Goal: Task Accomplishment & Management: Complete application form

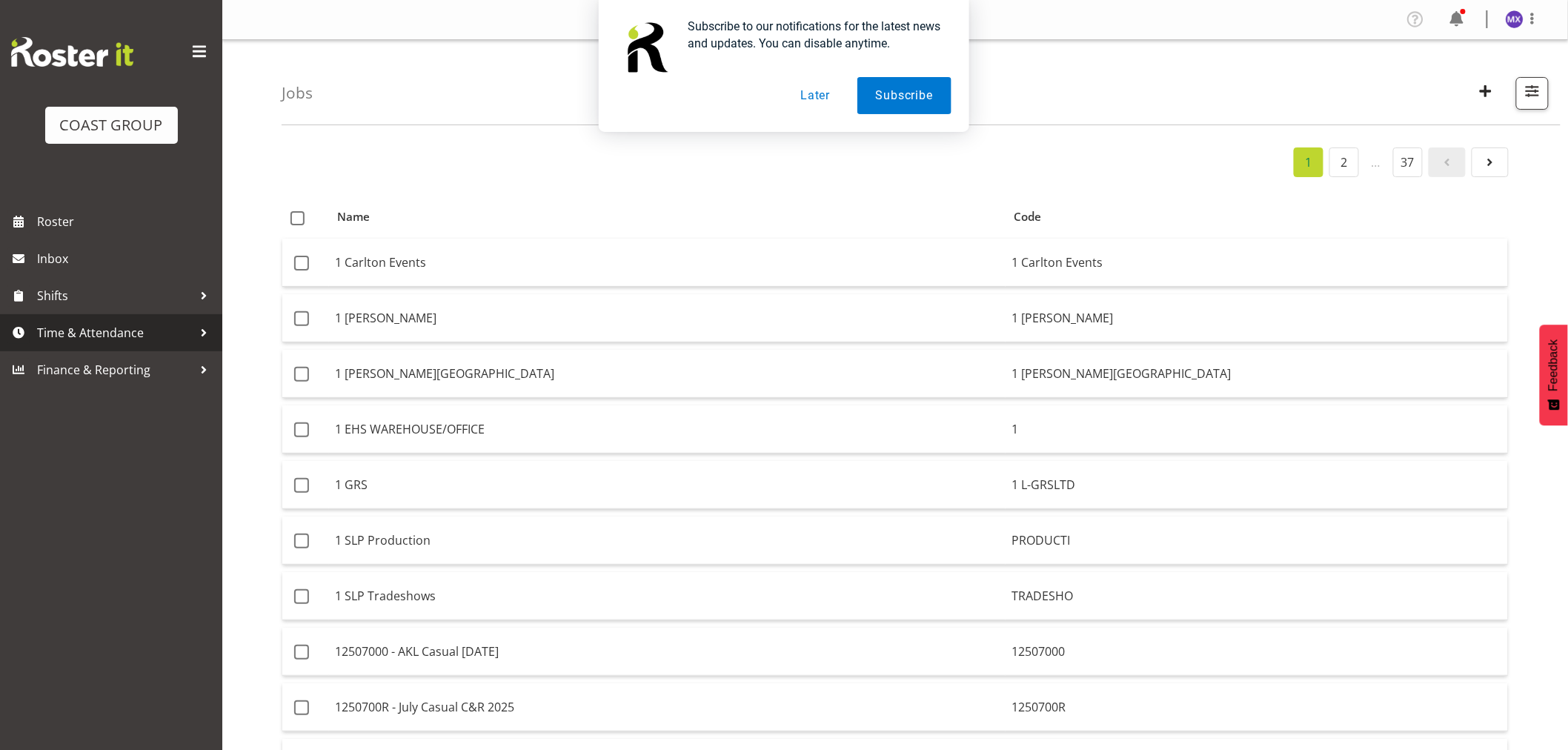
click at [117, 333] on span "Time & Attendance" at bounding box center [115, 333] width 156 height 22
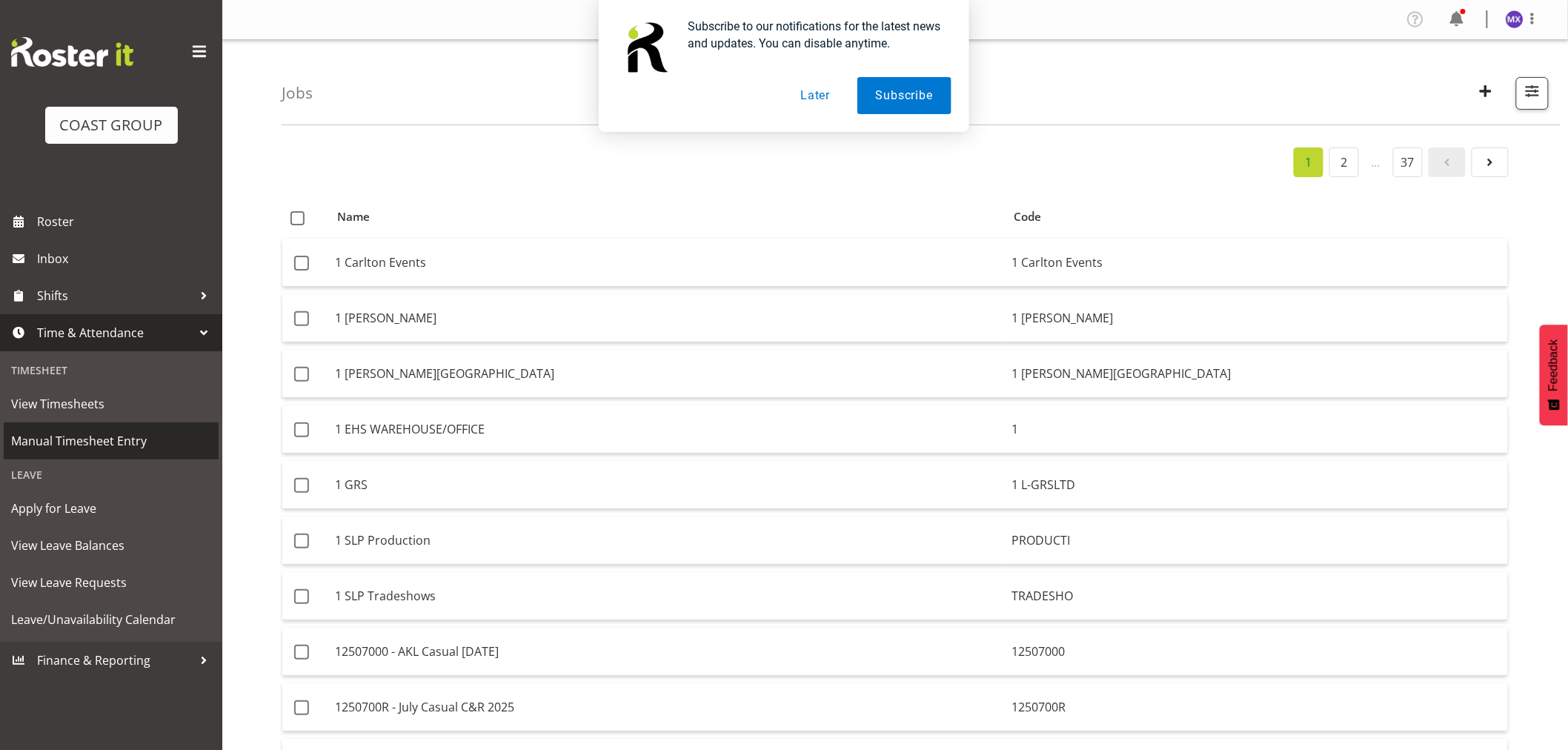
click at [50, 439] on span "Manual Timesheet Entry" at bounding box center [112, 440] width 200 height 22
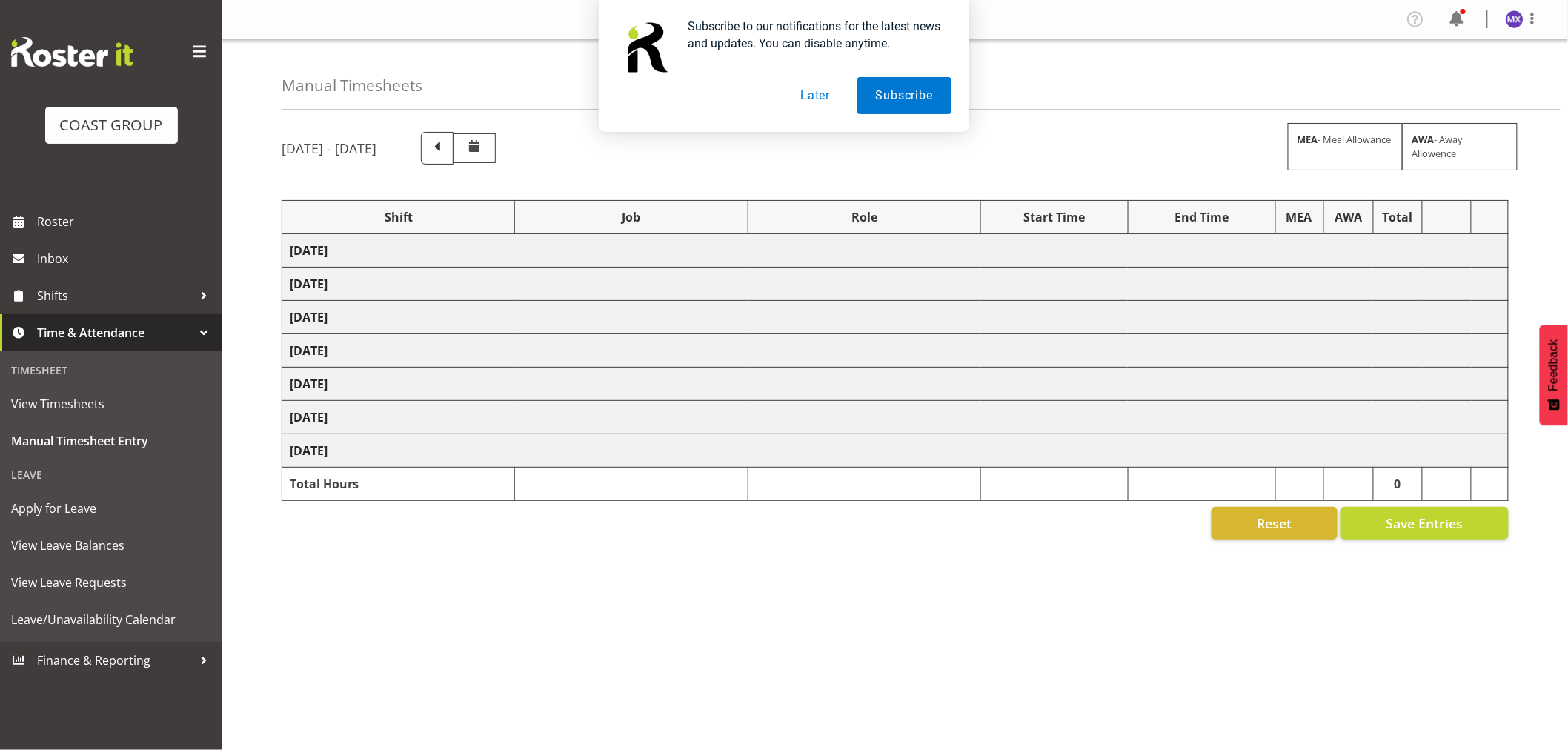
select select "69"
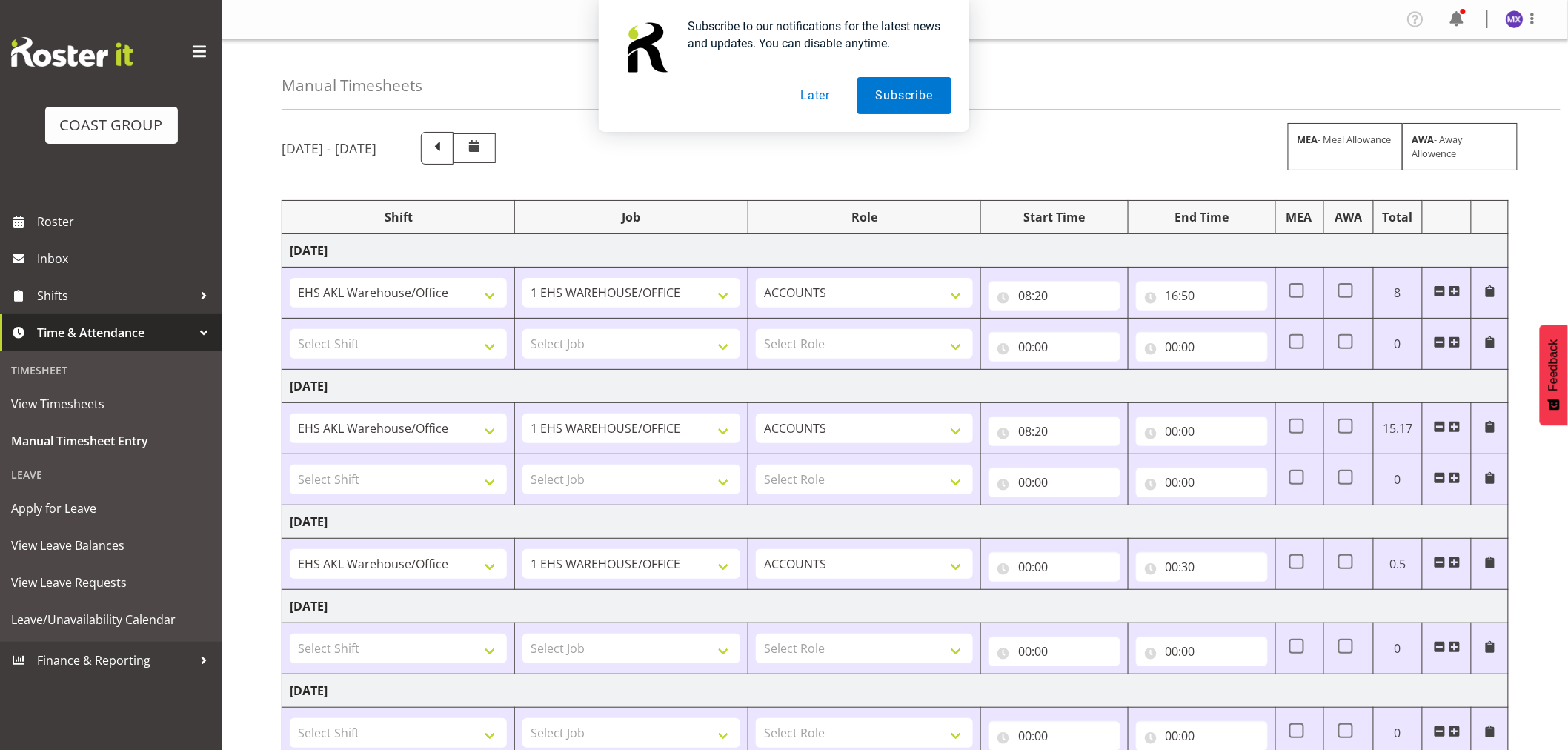
click at [820, 90] on button "Later" at bounding box center [815, 96] width 67 height 37
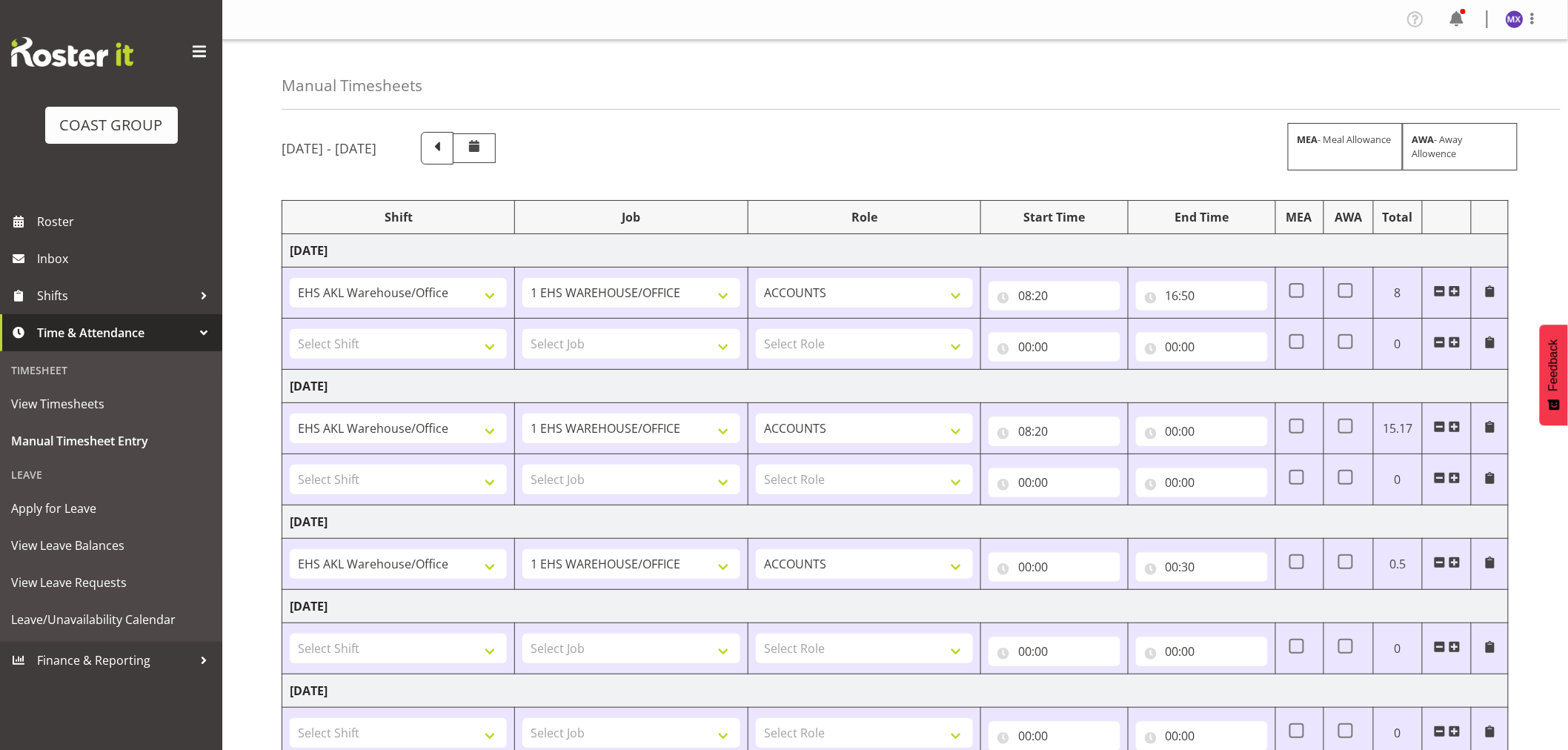
click at [1442, 339] on span at bounding box center [1440, 343] width 12 height 12
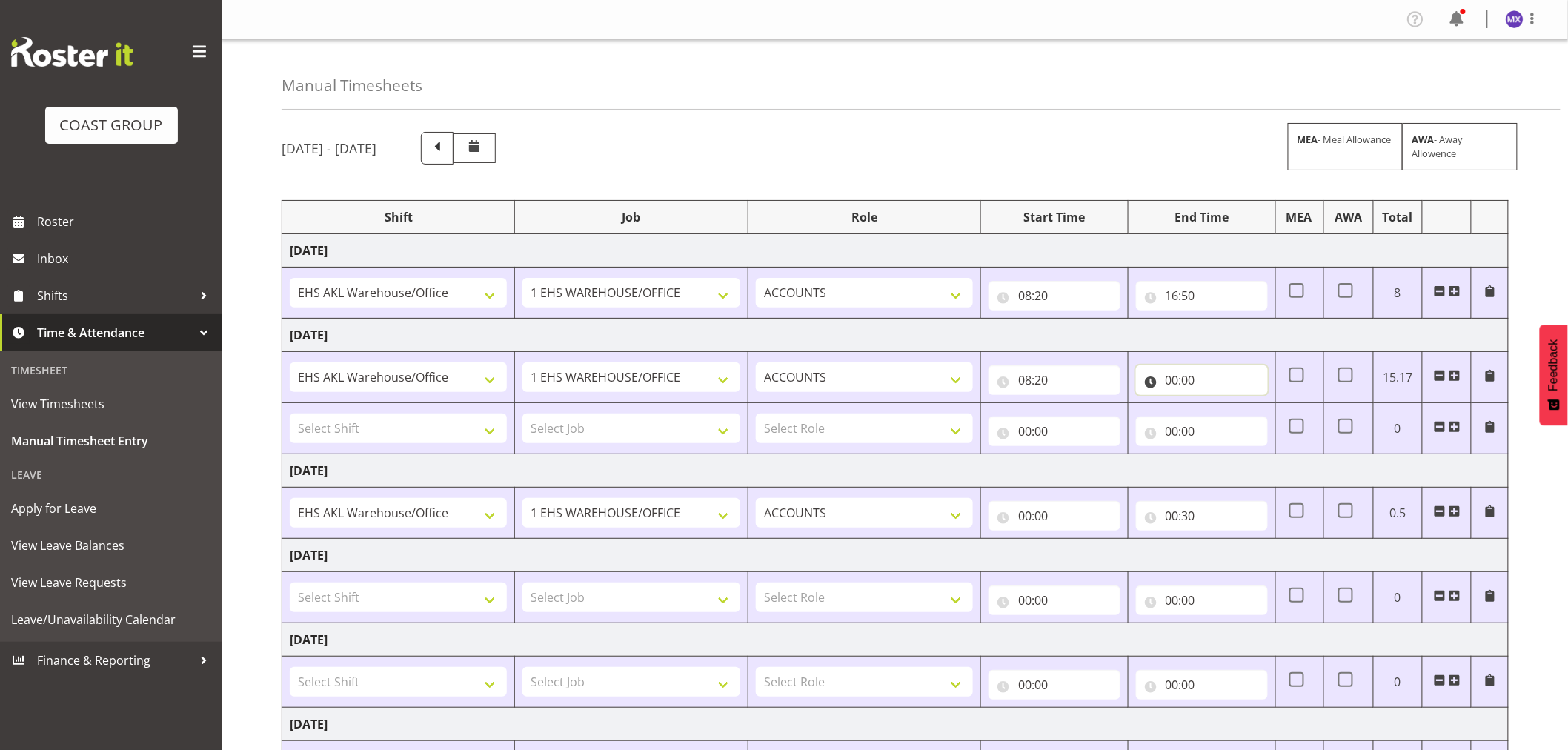
click at [1182, 381] on input "00:00" at bounding box center [1202, 380] width 132 height 30
click at [1241, 424] on select "00 01 02 03 04 05 06 07 08 09 10 11 12 13 14 15 16 17 18 19 20 21 22 23" at bounding box center [1238, 418] width 34 height 30
select select "16"
type input "16:00"
click at [1276, 423] on select "00 01 02 03 04 05 06 07 08 09 10 11 12 13 14 15 16 17 18 19 20 21 22 23 24 25 2…" at bounding box center [1276, 418] width 34 height 30
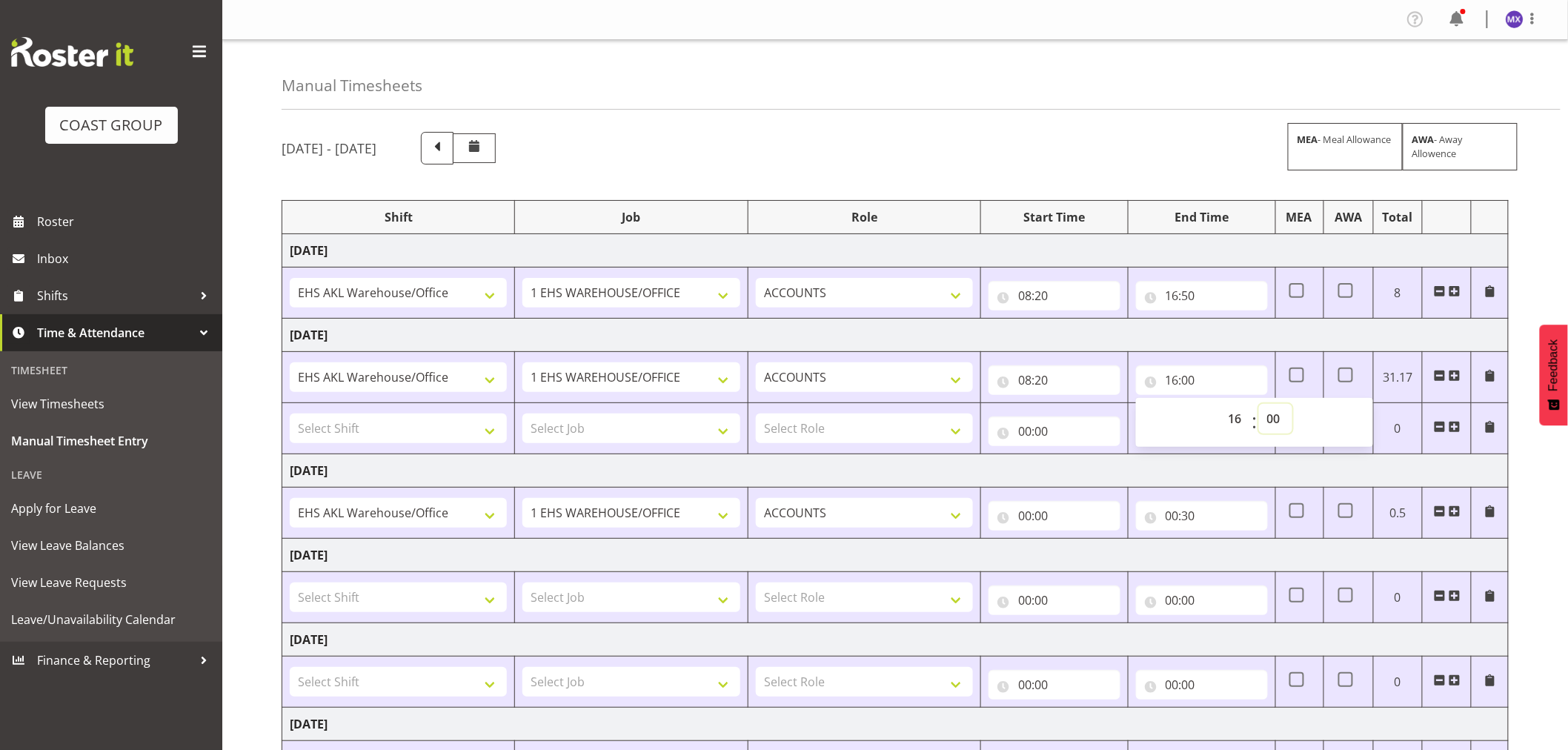
select select "45"
type input "16:45"
click at [1054, 449] on td "00:00 00 01 02 03 04 05 06 07 08 09 10 11 12 13 14 15 16 17 18 19 20 21 22 23 :…" at bounding box center [1055, 428] width 148 height 51
click at [1060, 438] on input "00:00" at bounding box center [1054, 431] width 132 height 30
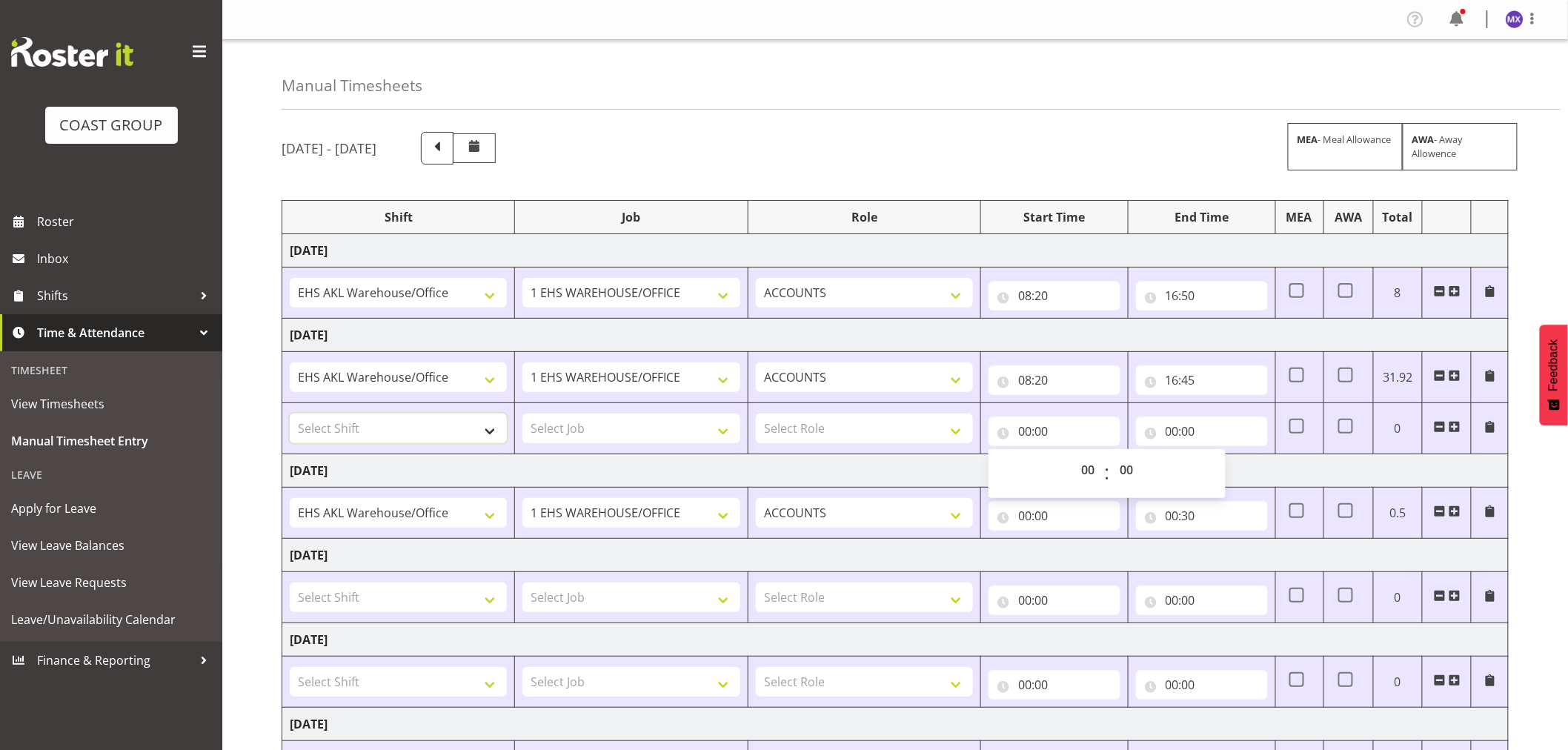
click at [482, 428] on select "Select Shift EHS AKL Warehouse/Office" at bounding box center [398, 428] width 217 height 30
select select "1083"
click at [290, 414] on select "Select Shift EHS AKL Warehouse/Office" at bounding box center [398, 428] width 217 height 30
click at [719, 434] on select "Select Job 1 Carlton Events 1 [PERSON_NAME][GEOGRAPHIC_DATA] 1 [PERSON_NAME][GE…" at bounding box center [631, 428] width 217 height 30
select select "69"
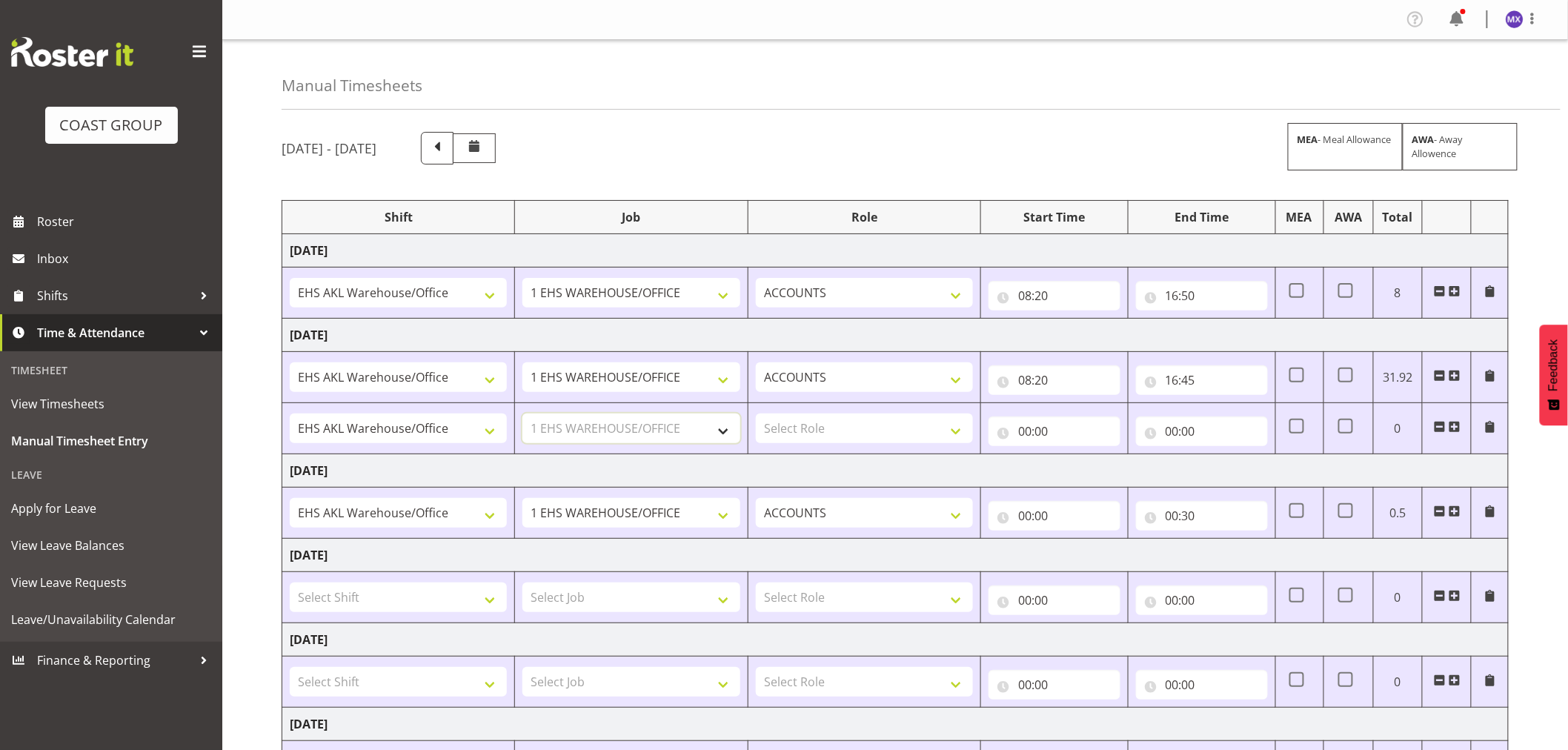
click at [522, 414] on select "Select Job 1 Carlton Events 1 [PERSON_NAME][GEOGRAPHIC_DATA] 1 [PERSON_NAME][GE…" at bounding box center [631, 428] width 217 height 30
click at [960, 425] on select "Select Role ACCOUNTS" at bounding box center [865, 428] width 217 height 30
select select "204"
click at [756, 414] on select "Select Role ACCOUNTS" at bounding box center [865, 428] width 217 height 30
click at [1051, 417] on input "00:00" at bounding box center [1054, 431] width 132 height 30
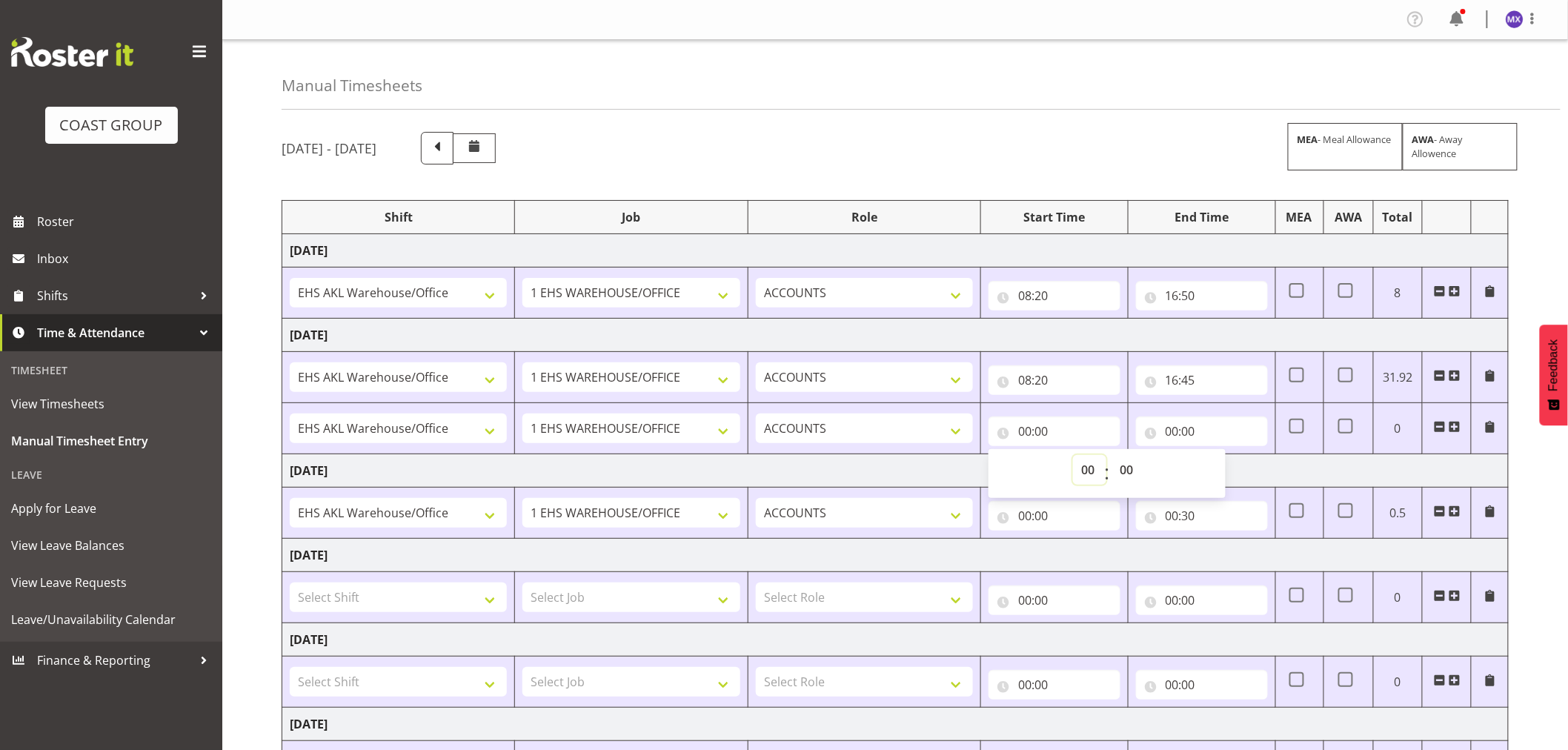
click at [1092, 474] on select "00 01 02 03 04 05 06 07 08 09 10 11 12 13 14 15 16 17 18 19 20 21 22 23" at bounding box center [1090, 469] width 34 height 30
select select "20"
type input "20:00"
click at [1092, 474] on select "00 01 02 03 04 05 06 07 08 09 10 11 12 13 14 15 16 17 18 19 20 21 22 23" at bounding box center [1090, 469] width 34 height 30
click at [1150, 472] on div "00 01 02 03 04 05 06 07 08 09 10 11 12 13 14 15 16 17 18 19 20 21 22 23 : 00 01…" at bounding box center [1107, 473] width 237 height 37
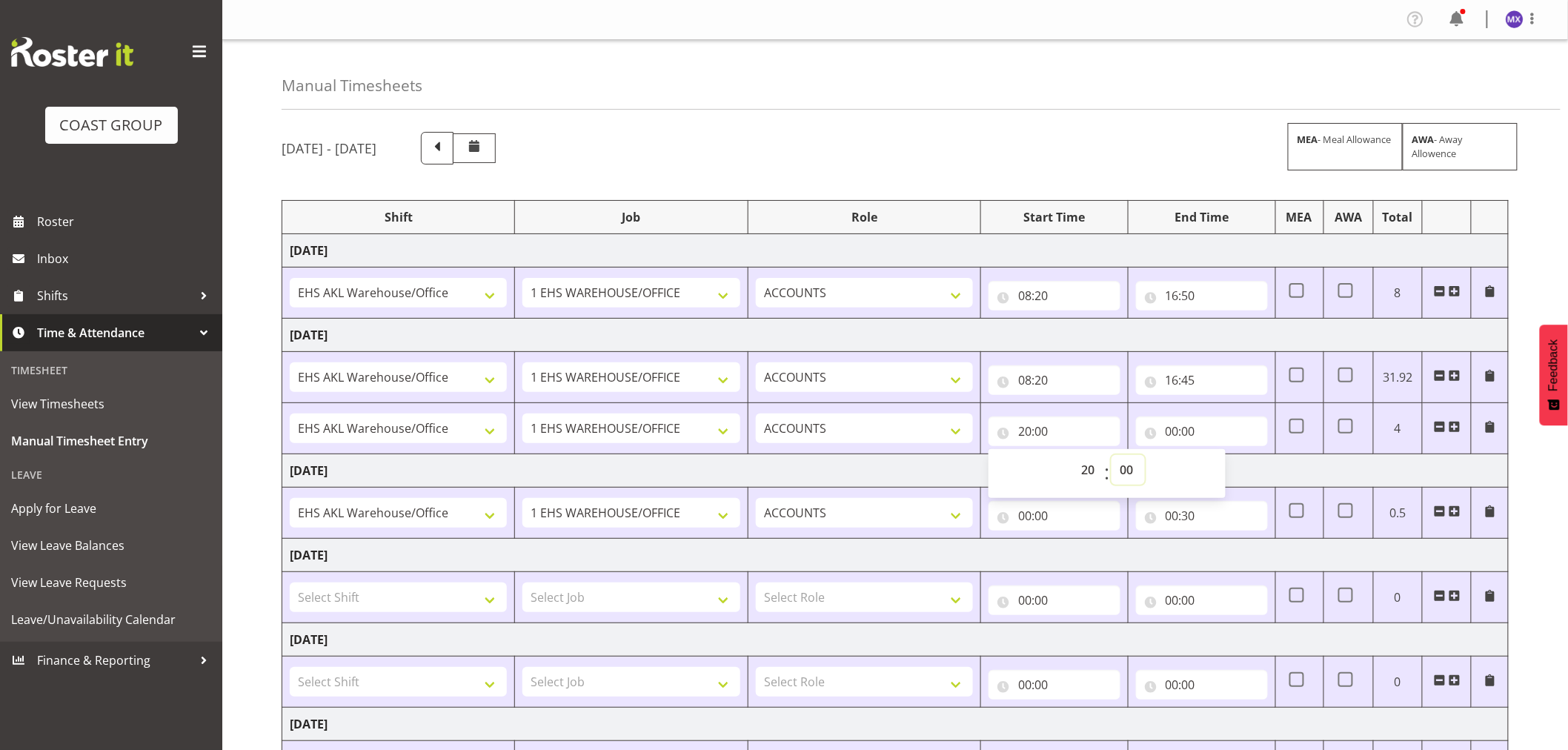
click at [1140, 472] on select "00 01 02 03 04 05 06 07 08 09 10 11 12 13 14 15 16 17 18 19 20 21 22 23 24 25 2…" at bounding box center [1128, 469] width 34 height 30
select select "10"
type input "20:10"
click at [1183, 432] on input "00:00" at bounding box center [1202, 431] width 132 height 30
click at [1227, 476] on select "00 01 02 03 04 05 06 07 08 09 10 11 12 13 14 15 16 17 18 19 20 21 22 23" at bounding box center [1238, 469] width 34 height 30
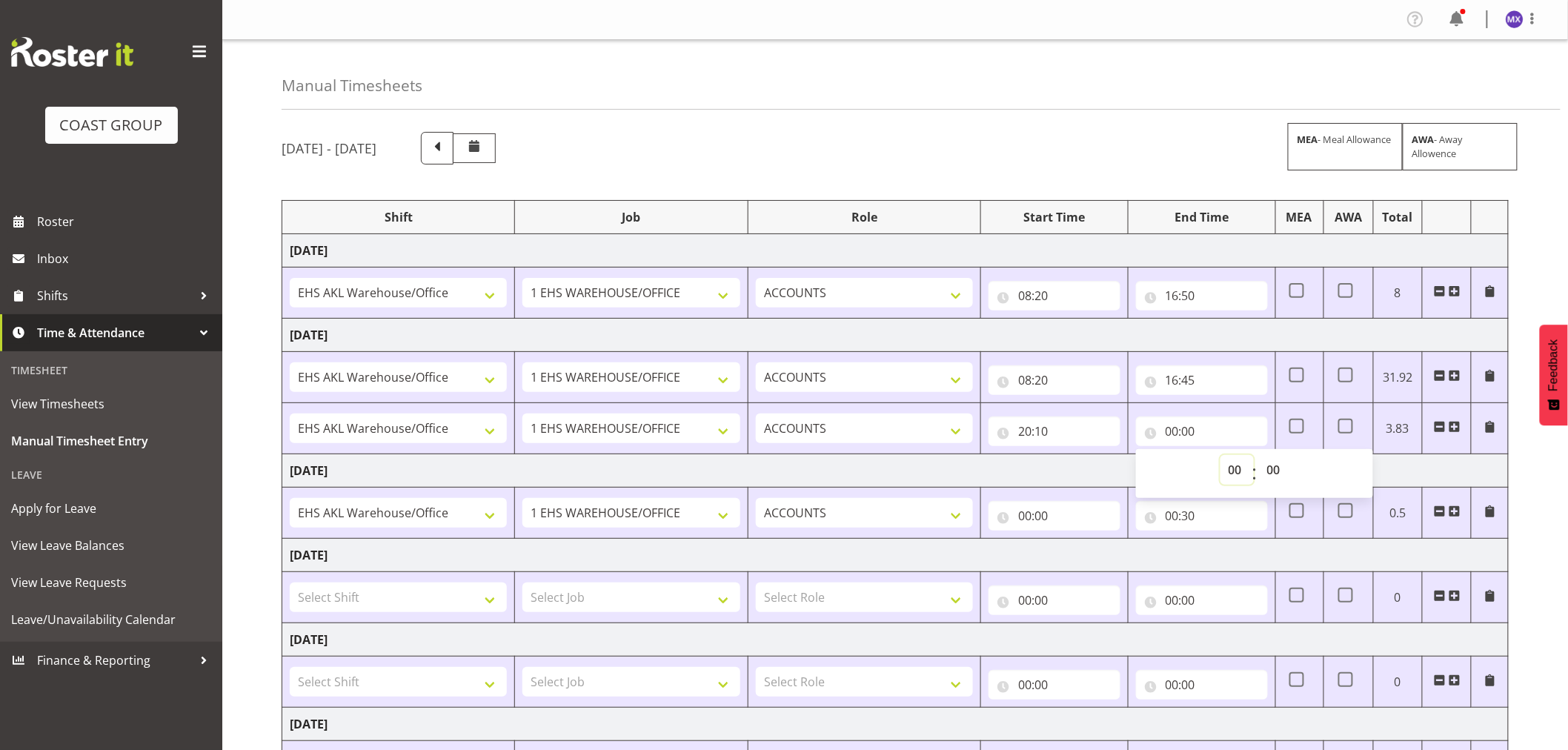
select select "21"
type input "21:00"
click at [1284, 472] on select "00 01 02 03 04 05 06 07 08 09 10 11 12 13 14 15 16 17 18 19 20 21 22 23 24 25 2…" at bounding box center [1276, 469] width 34 height 30
select select "30"
type input "21:30"
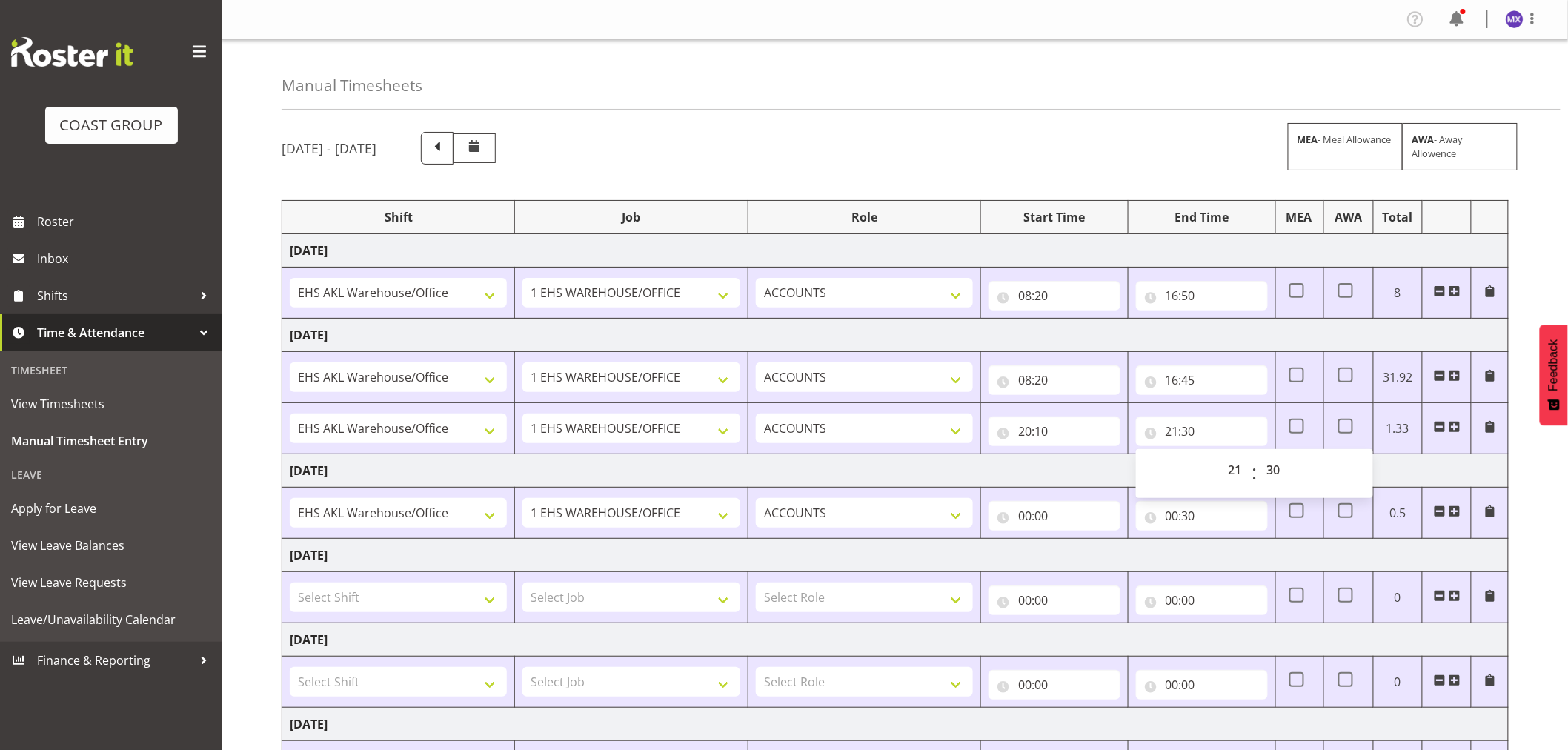
click at [1544, 482] on div "[DATE] - [DATE] MEA - Meal Allowance AWA - Away Allowence Shift Job Role Start …" at bounding box center [924, 540] width 1287 height 839
click at [1101, 526] on input "00:00" at bounding box center [1054, 515] width 132 height 30
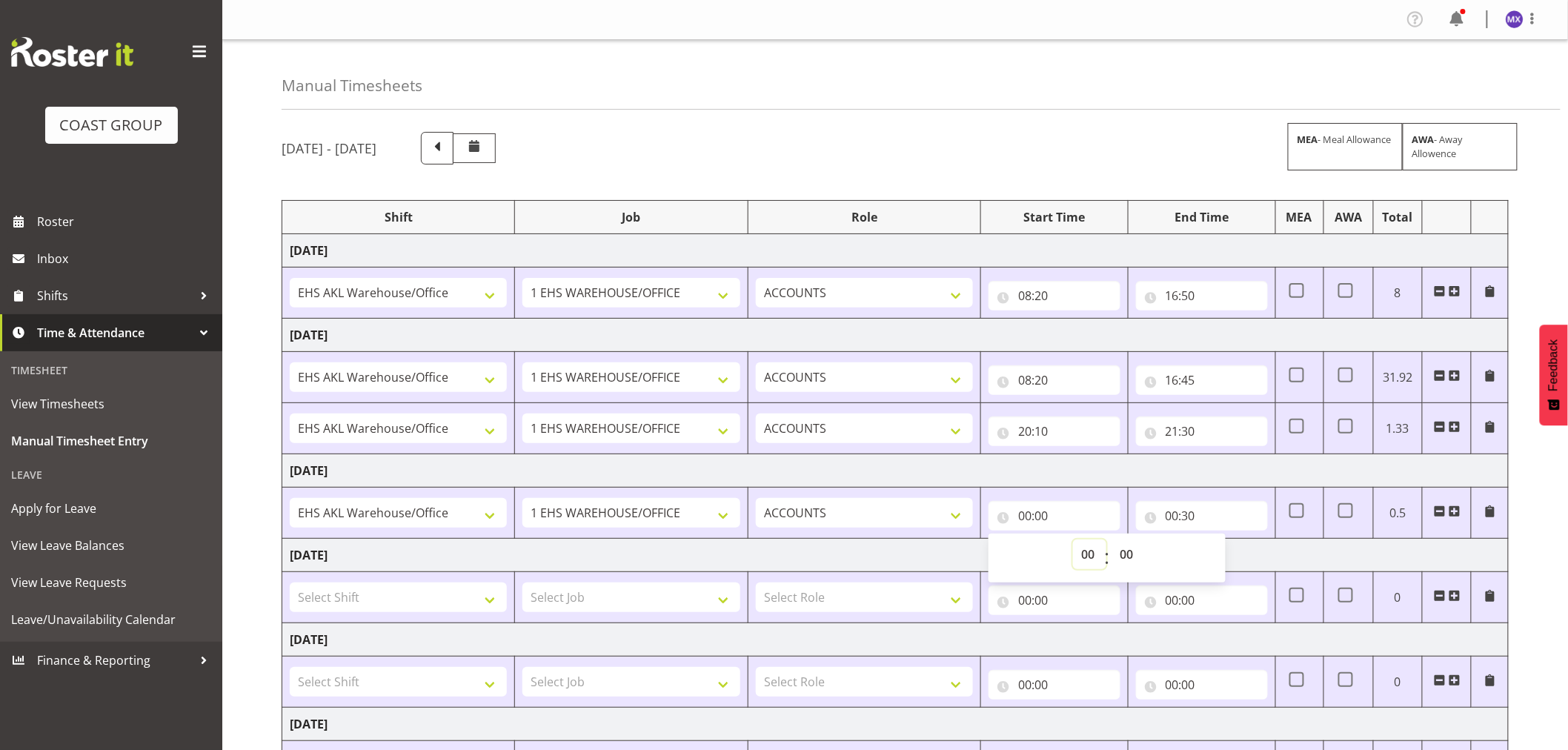
click at [1092, 568] on select "00 01 02 03 04 05 06 07 08 09 10 11 12 13 14 15 16 17 18 19 20 21 22 23" at bounding box center [1090, 554] width 34 height 30
select select "8"
click at [1073, 541] on select "00 01 02 03 04 05 06 07 08 09 10 11 12 13 14 15 16 17 18 19 20 21 22 23" at bounding box center [1090, 554] width 34 height 30
type input "08:00"
click at [1124, 556] on select "00 01 02 03 04 05 06 07 08 09 10 11 12 13 14 15 16 17 18 19 20 21 22 23 24 25 2…" at bounding box center [1128, 554] width 34 height 30
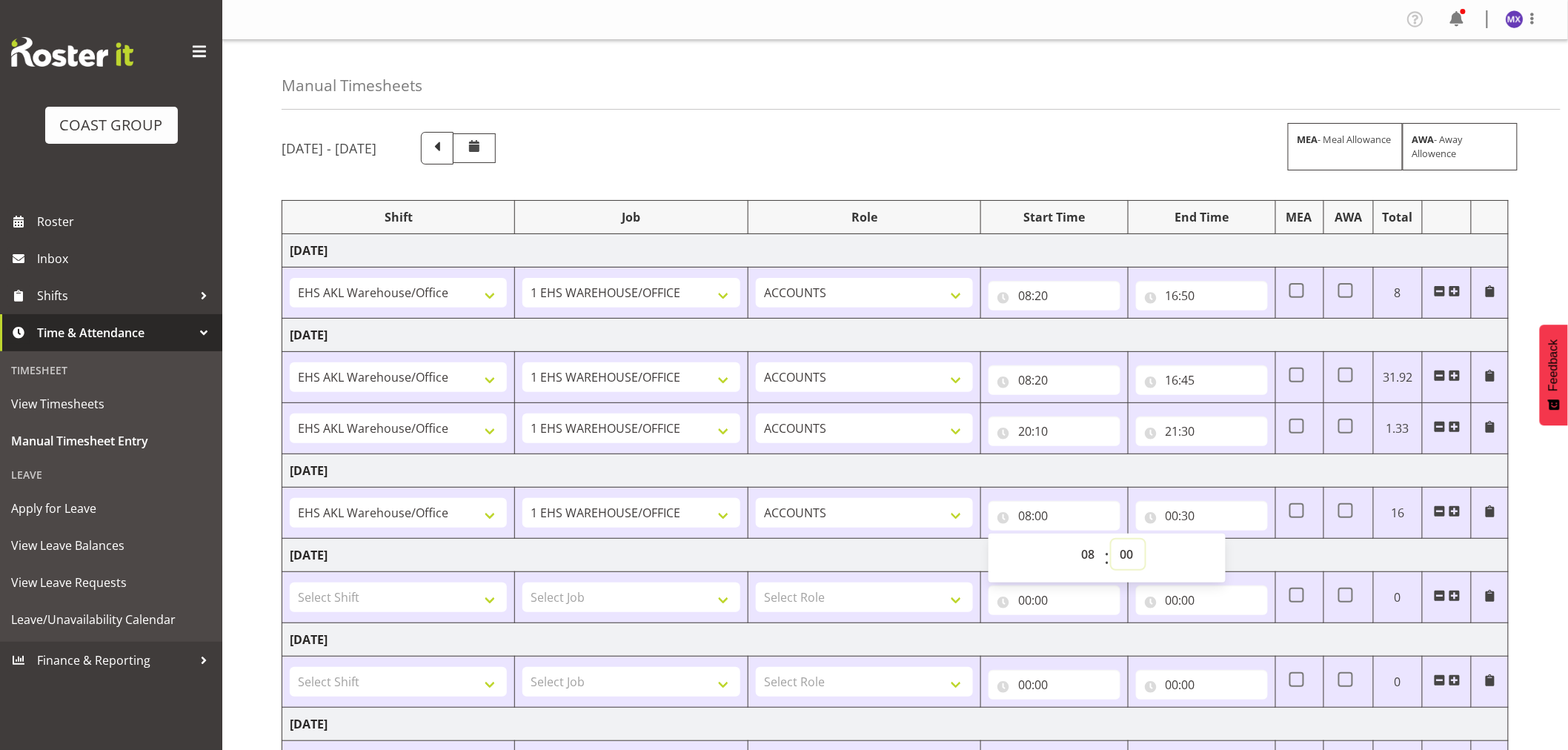
select select "40"
click at [1112, 541] on select "00 01 02 03 04 05 06 07 08 09 10 11 12 13 14 15 16 17 18 19 20 21 22 23 24 25 2…" at bounding box center [1128, 554] width 34 height 30
type input "08:40"
click at [1189, 479] on td "[DATE]" at bounding box center [895, 471] width 1227 height 34
click at [1227, 516] on input "00:30" at bounding box center [1202, 515] width 132 height 30
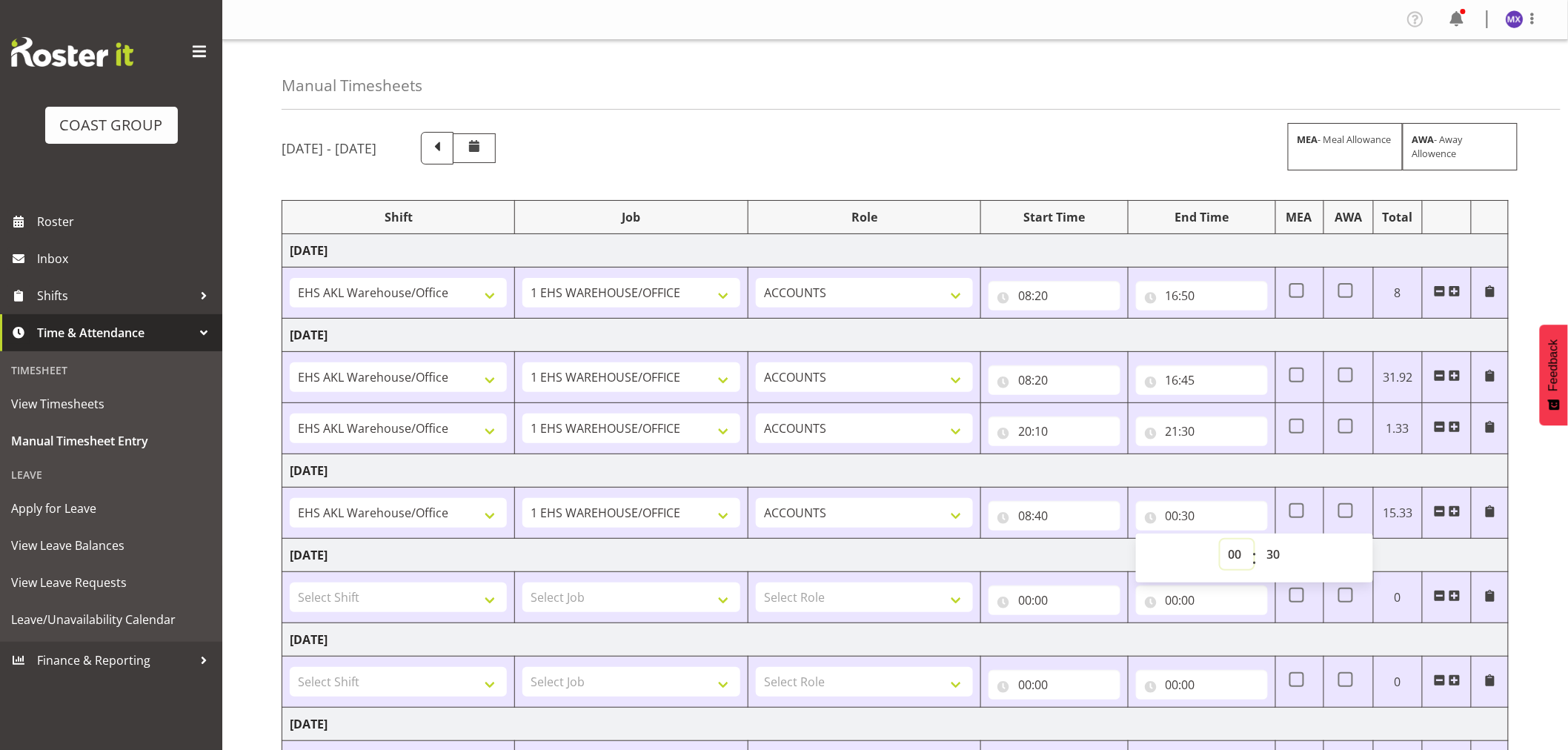
click at [1239, 565] on select "00 01 02 03 04 05 06 07 08 09 10 11 12 13 14 15 16 17 18 19 20 21 22 23" at bounding box center [1238, 554] width 34 height 30
select select "16"
click at [1221, 541] on select "00 01 02 03 04 05 06 07 08 09 10 11 12 13 14 15 16 17 18 19 20 21 22 23" at bounding box center [1238, 554] width 34 height 30
type input "16:30"
click at [1542, 508] on div "[DATE] - [DATE] MEA - Meal Allowance AWA - Away Allowence Shift Job Role Start …" at bounding box center [924, 540] width 1287 height 839
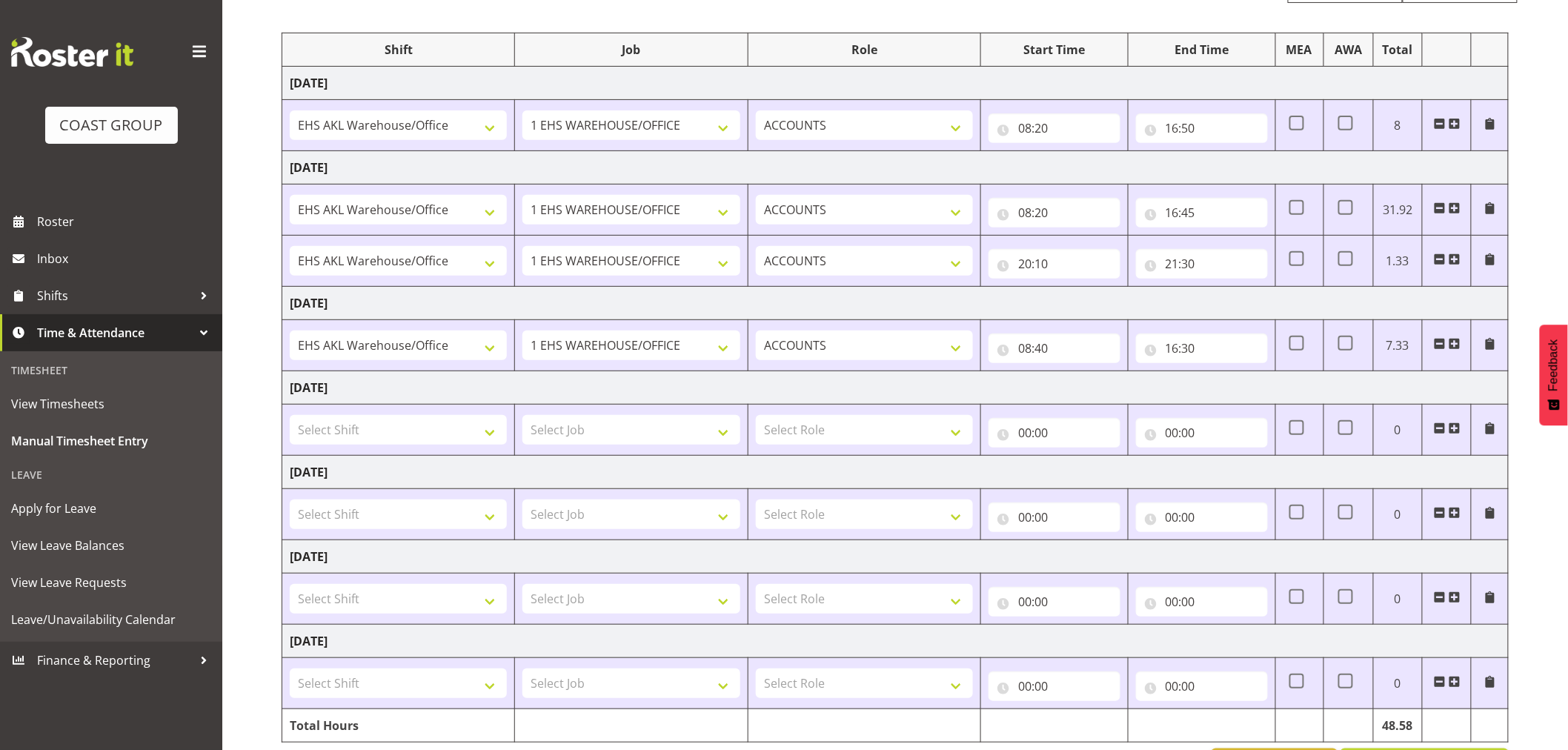
scroll to position [224, 0]
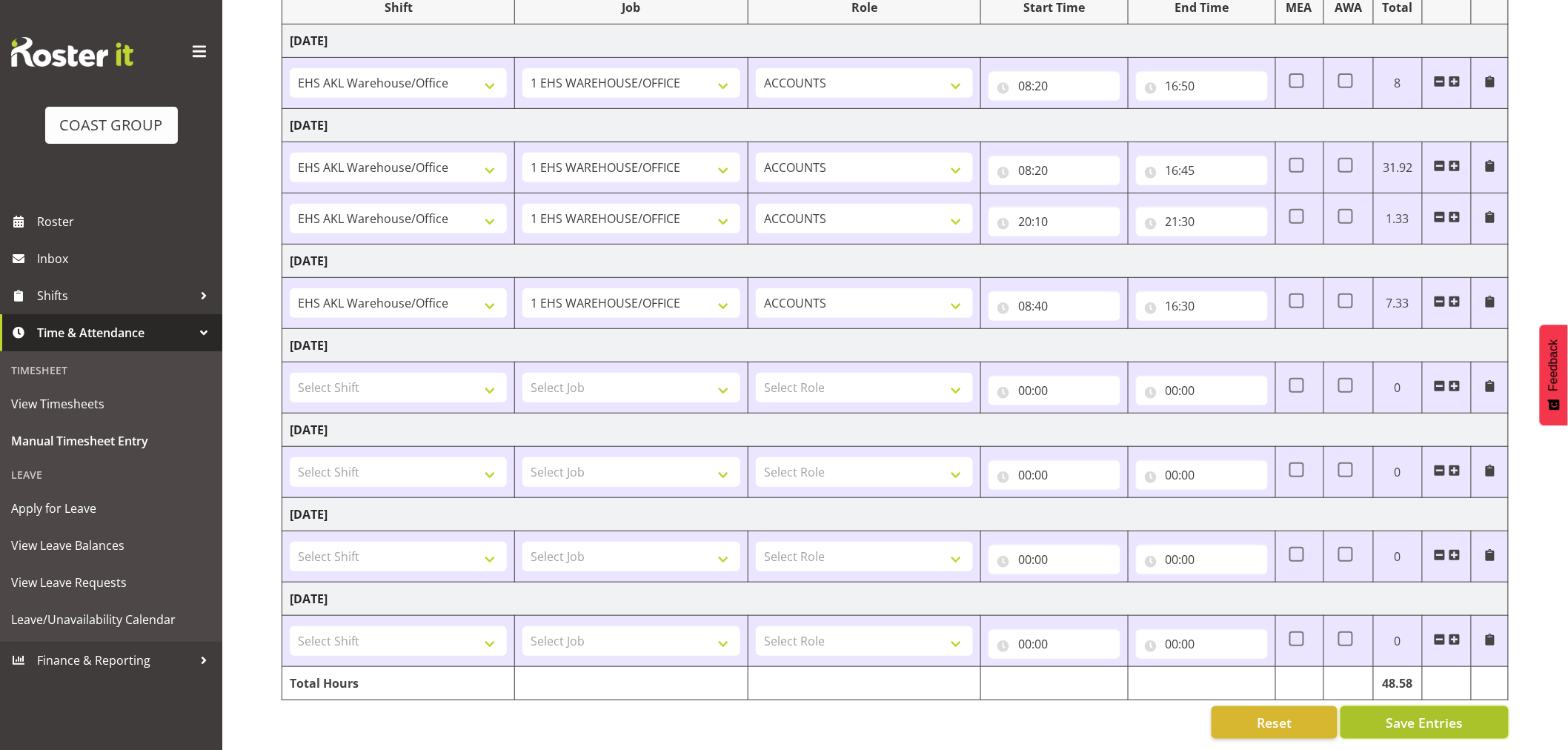
click at [1403, 713] on span "Save Entries" at bounding box center [1424, 722] width 77 height 19
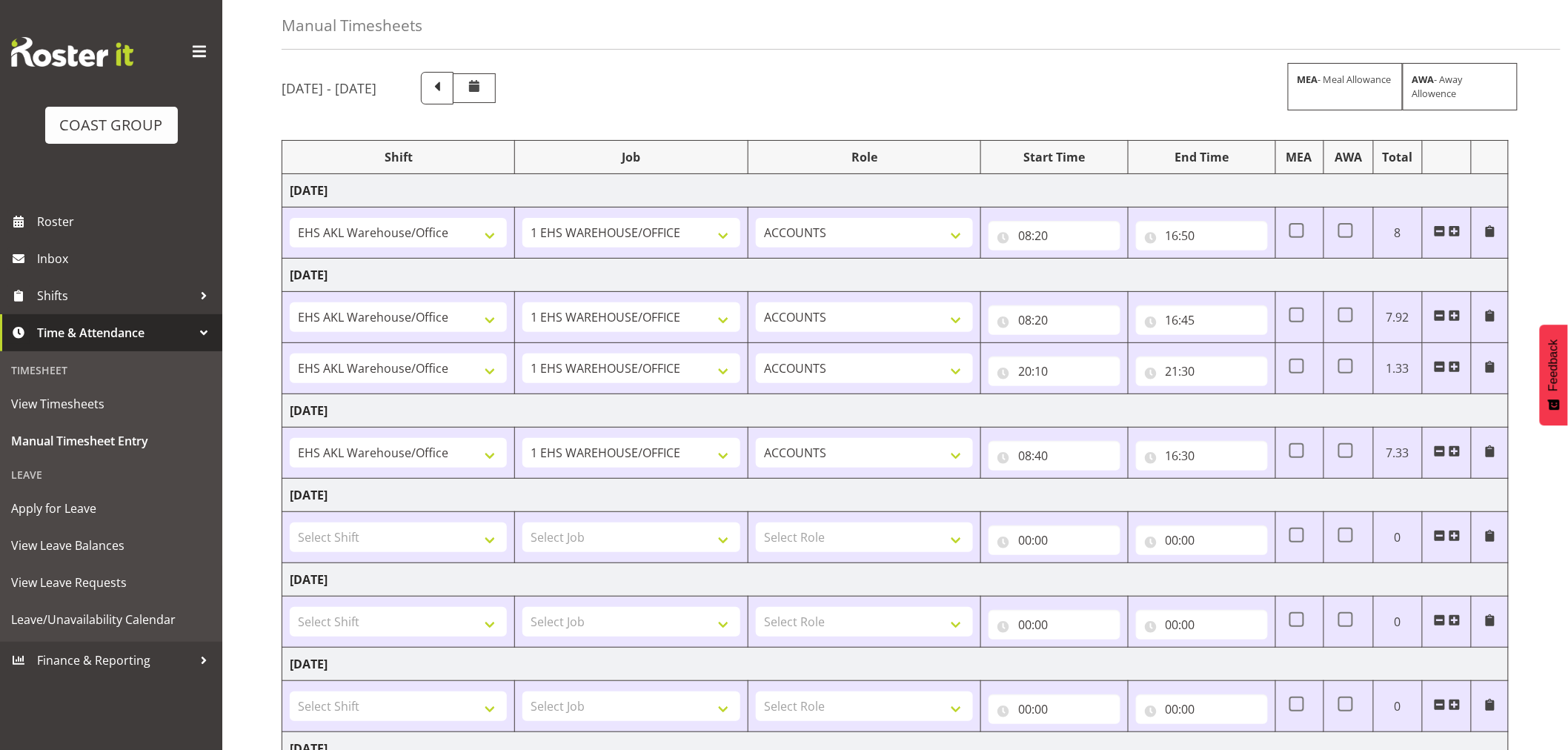
scroll to position [60, 0]
click at [1071, 456] on input "08:40" at bounding box center [1054, 456] width 132 height 30
click at [1127, 505] on select "00 01 02 03 04 05 06 07 08 09 10 11 12 13 14 15 16 17 18 19 20 21 22 23 24 25 2…" at bounding box center [1128, 495] width 34 height 30
select select "45"
click at [1112, 481] on select "00 01 02 03 04 05 06 07 08 09 10 11 12 13 14 15 16 17 18 19 20 21 22 23 24 25 2…" at bounding box center [1128, 495] width 34 height 30
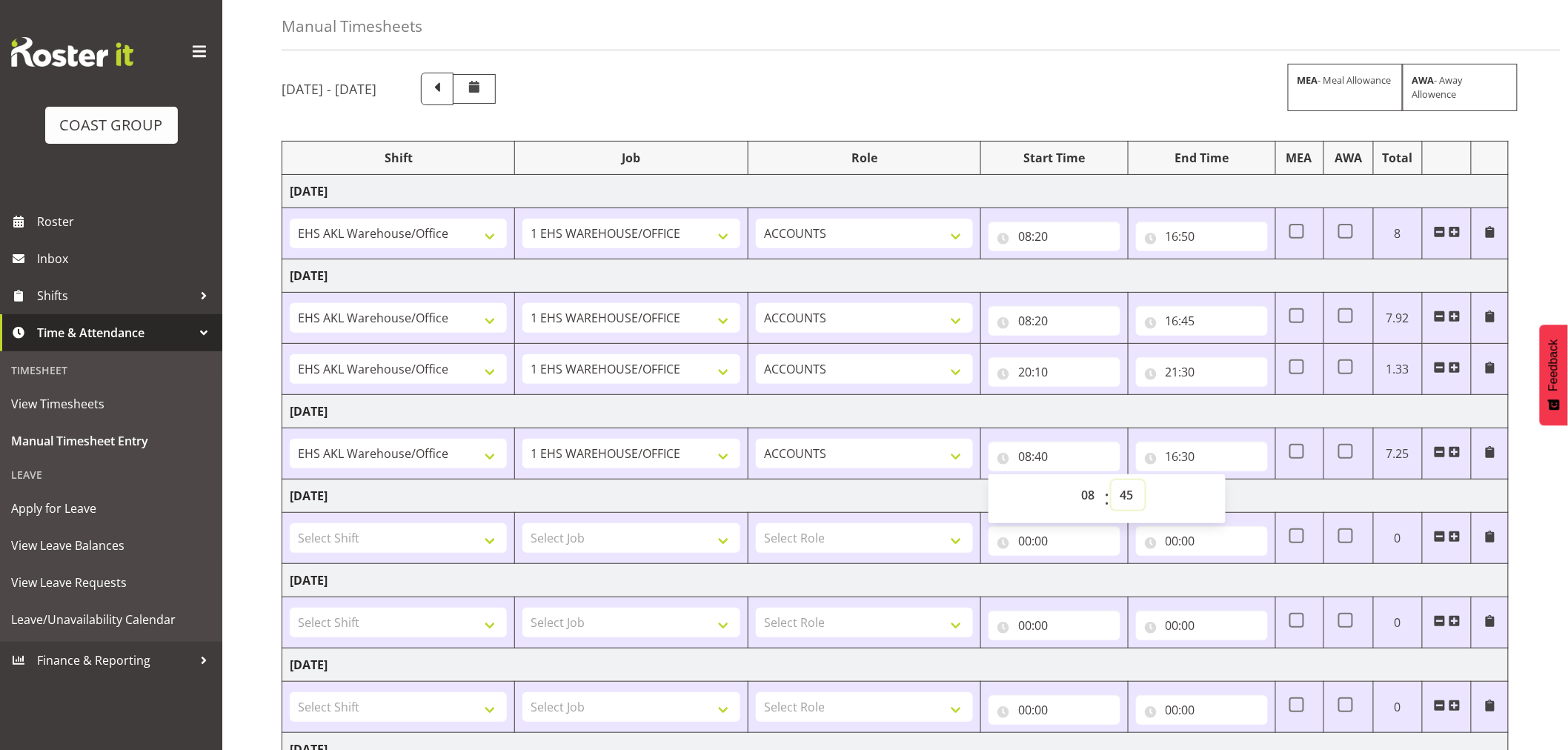
type input "08:45"
click at [1008, 91] on div "[DATE] - [DATE] MEA - Meal Allowance AWA - Away Allowence" at bounding box center [894, 89] width 1227 height 33
click at [1538, 528] on div "[DATE] - [DATE] MEA - Meal Allowance AWA - Away Allowence Shift Job Role Start …" at bounding box center [924, 480] width 1287 height 839
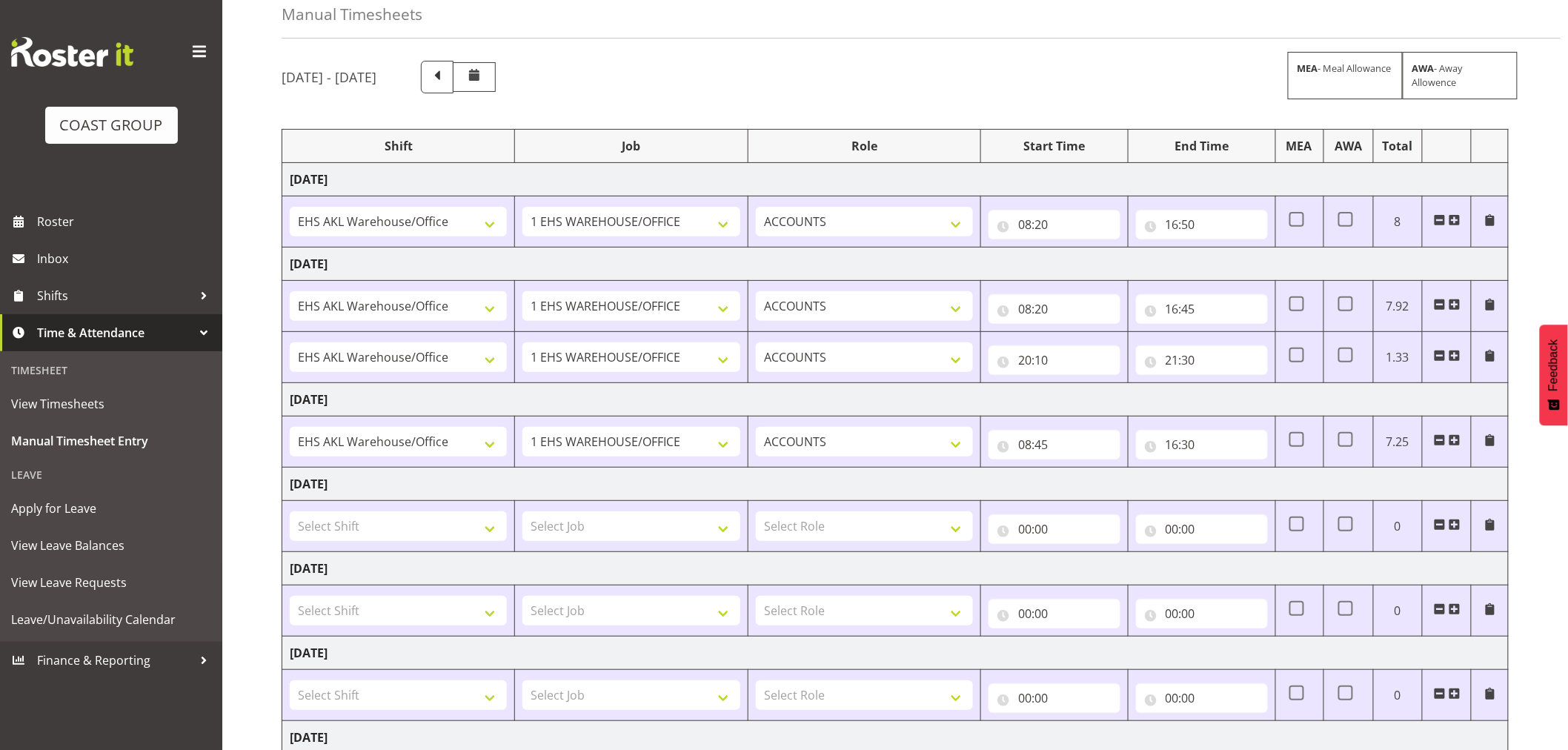
scroll to position [224, 0]
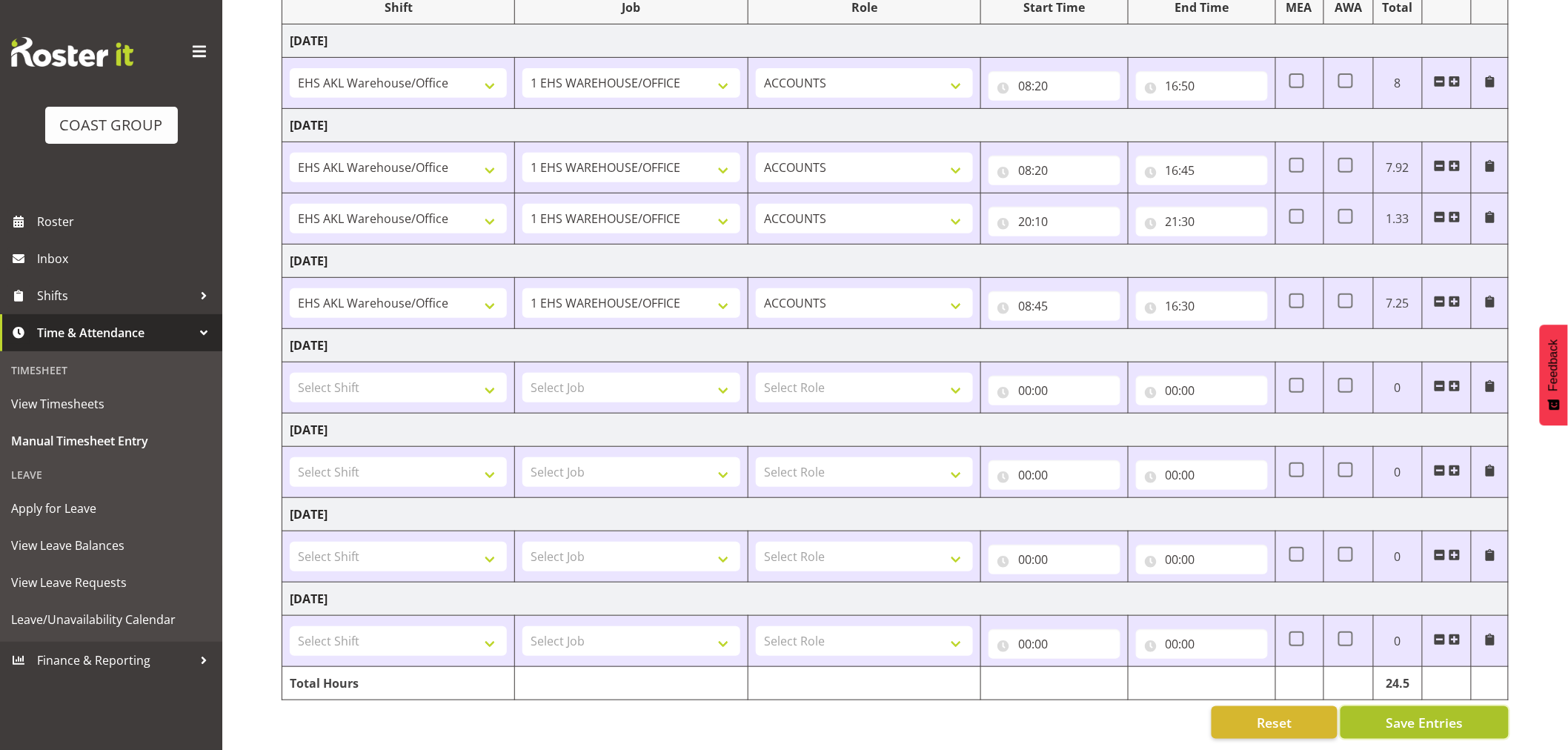
click at [1433, 716] on span "Save Entries" at bounding box center [1424, 722] width 77 height 19
click at [1417, 541] on body "COAST GROUP Roster Inbox Shifts Time & Attendance Timesheet View Timesheets Man…" at bounding box center [784, 165] width 1568 height 750
